Goal: Task Accomplishment & Management: Use online tool/utility

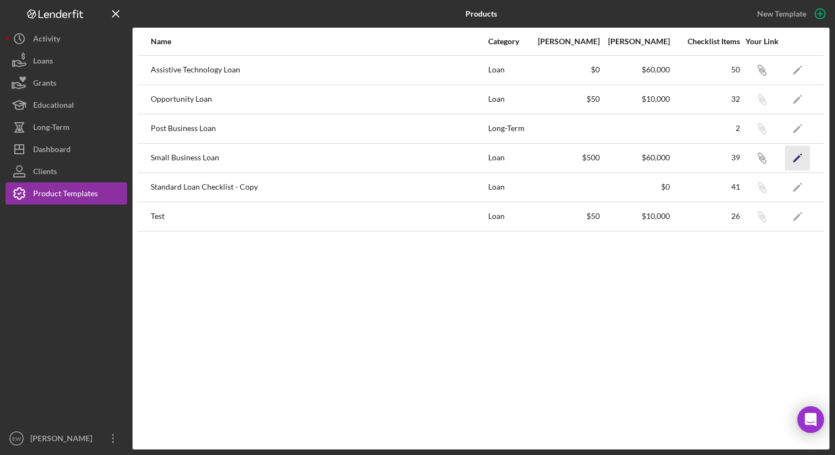
click at [801, 157] on icon "Icon/Edit" at bounding box center [798, 157] width 25 height 25
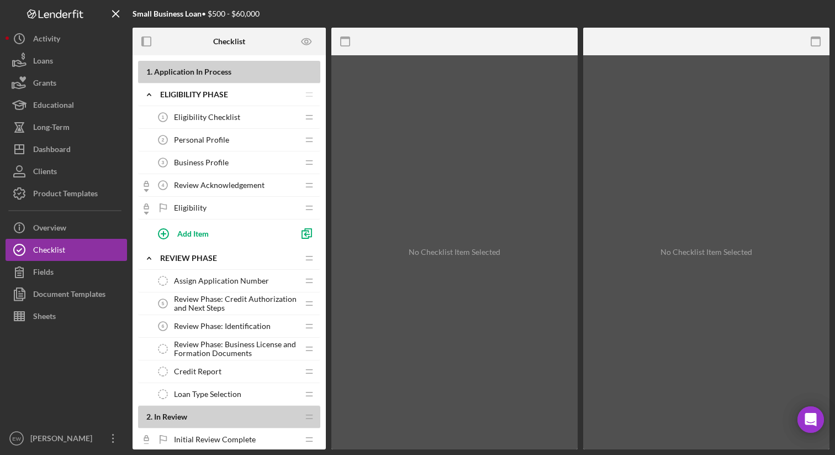
click at [242, 188] on span "Review Acknowledgement" at bounding box center [219, 185] width 91 height 9
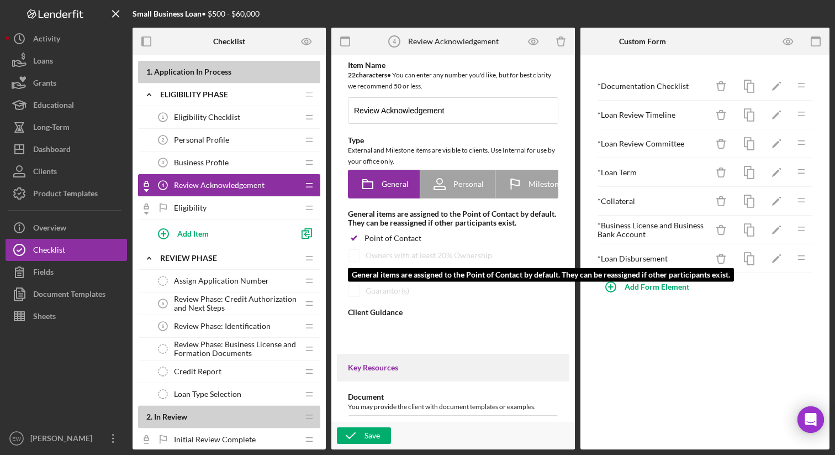
type textarea "<div>We use this form to provide information about the types of documents we ma…"
